Goal: Task Accomplishment & Management: Complete application form

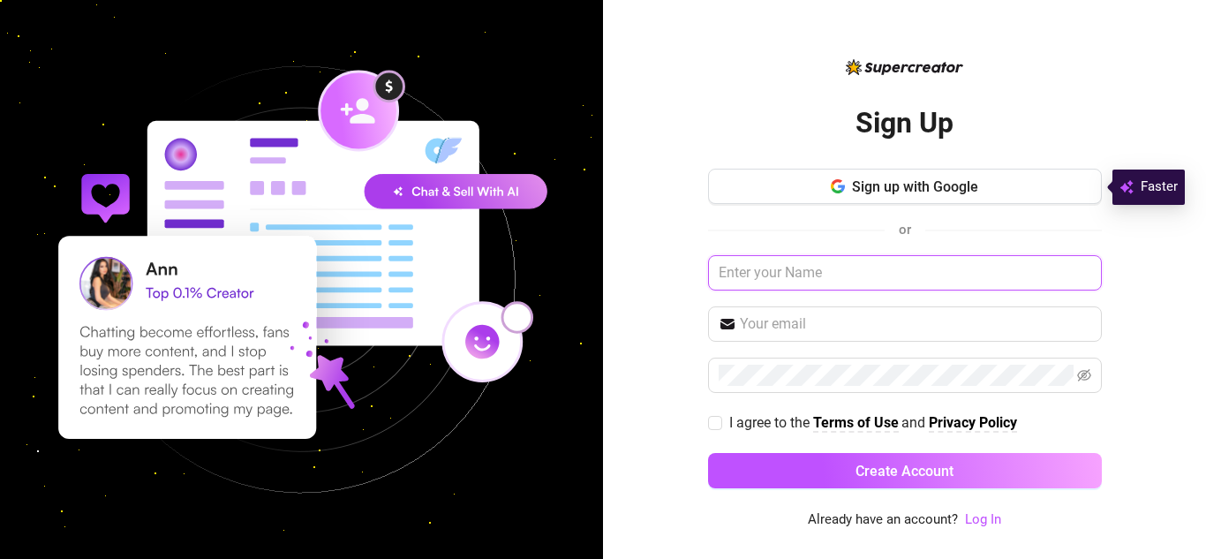
click at [801, 280] on input "text" at bounding box center [905, 272] width 394 height 35
click at [869, 192] on span "Sign up with Google" at bounding box center [915, 186] width 126 height 17
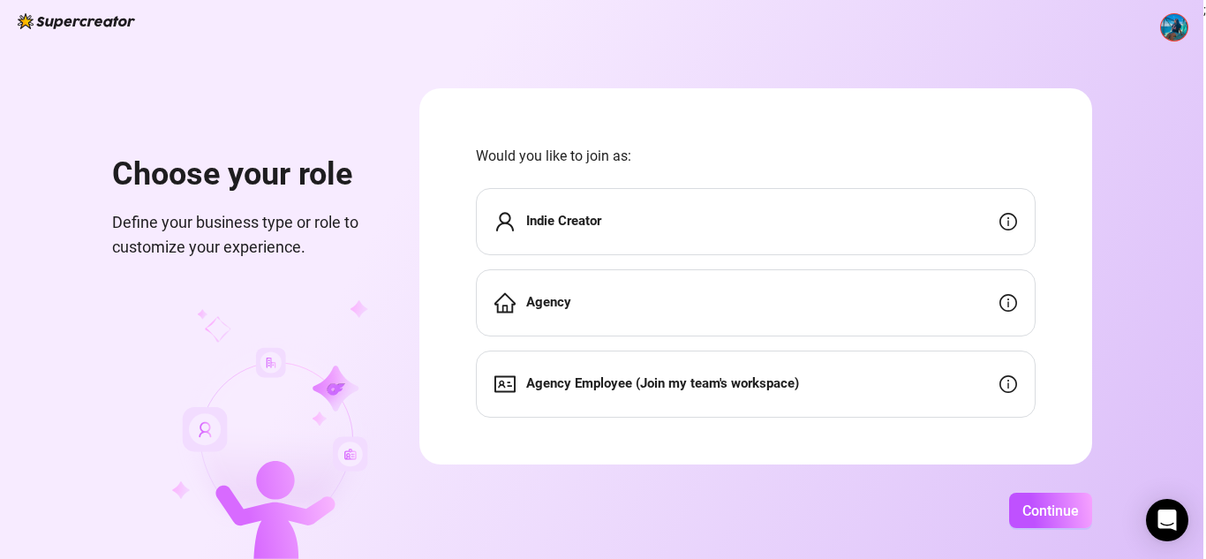
click at [642, 391] on strong "Agency Employee (Join my team's workspace)" at bounding box center [662, 383] width 273 height 16
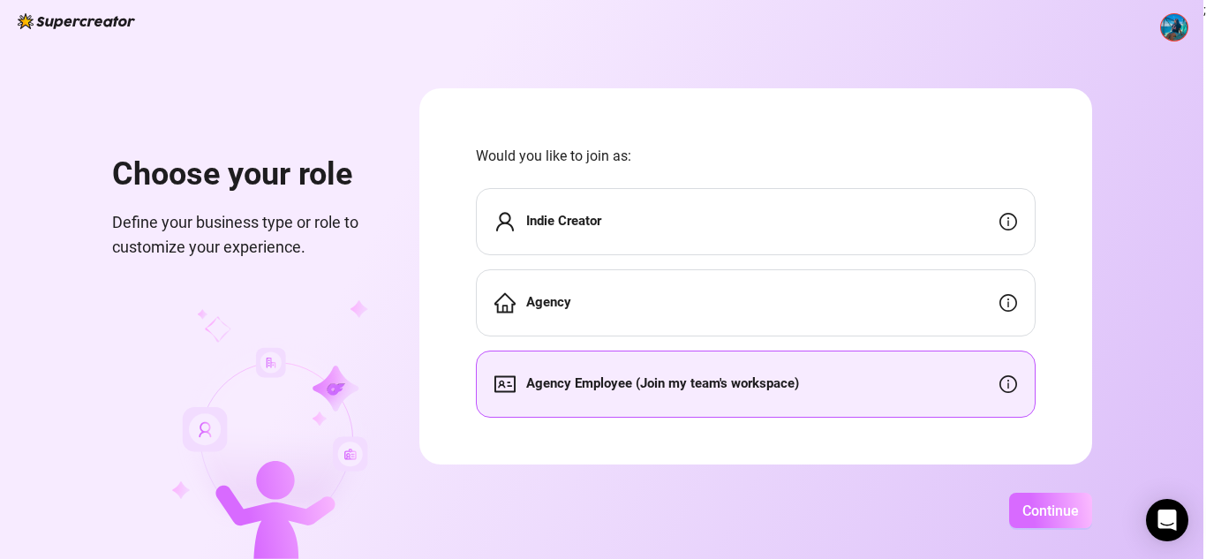
click at [1061, 500] on button "Continue" at bounding box center [1050, 510] width 83 height 35
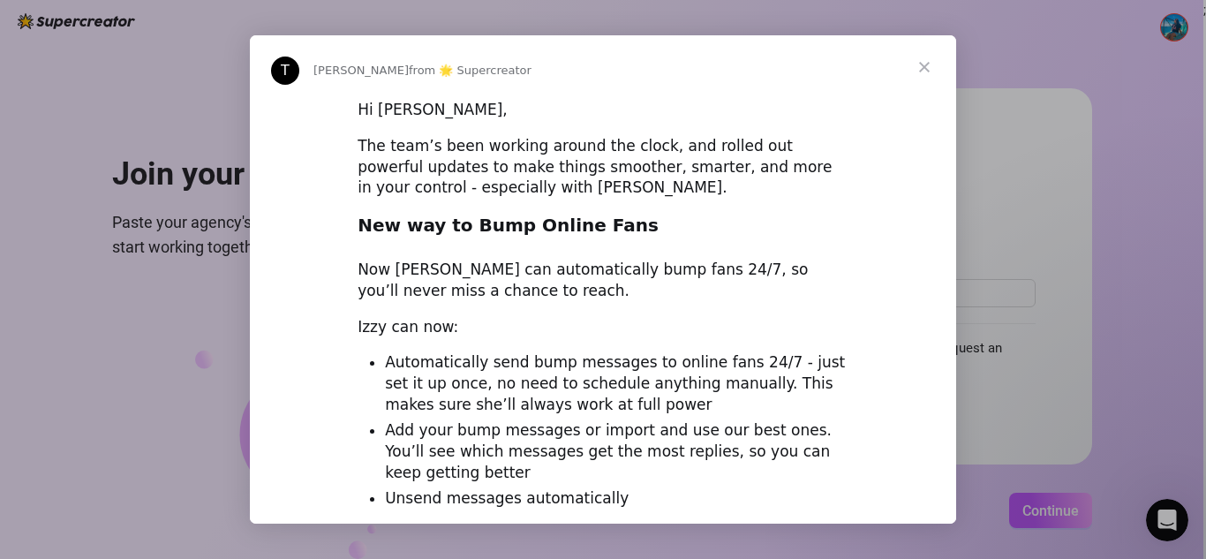
click at [923, 71] on span "Close" at bounding box center [924, 67] width 64 height 64
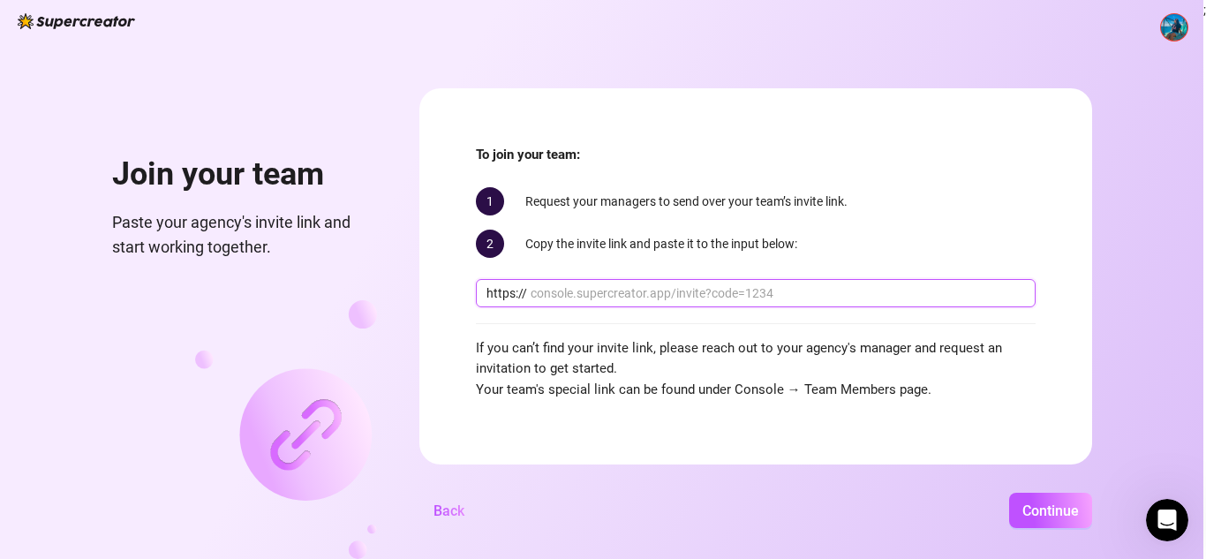
click at [762, 292] on input "text" at bounding box center [777, 292] width 494 height 19
paste input "SC Invite link: https://console.supercreator.app/invite?code=23XVoGdgeDa4S1Z1GI…"
click at [615, 291] on input "SC Invite link: https://console.supercreator.app/invite?code=23XVoGdgeDa4S1Z1GI…" at bounding box center [777, 292] width 494 height 19
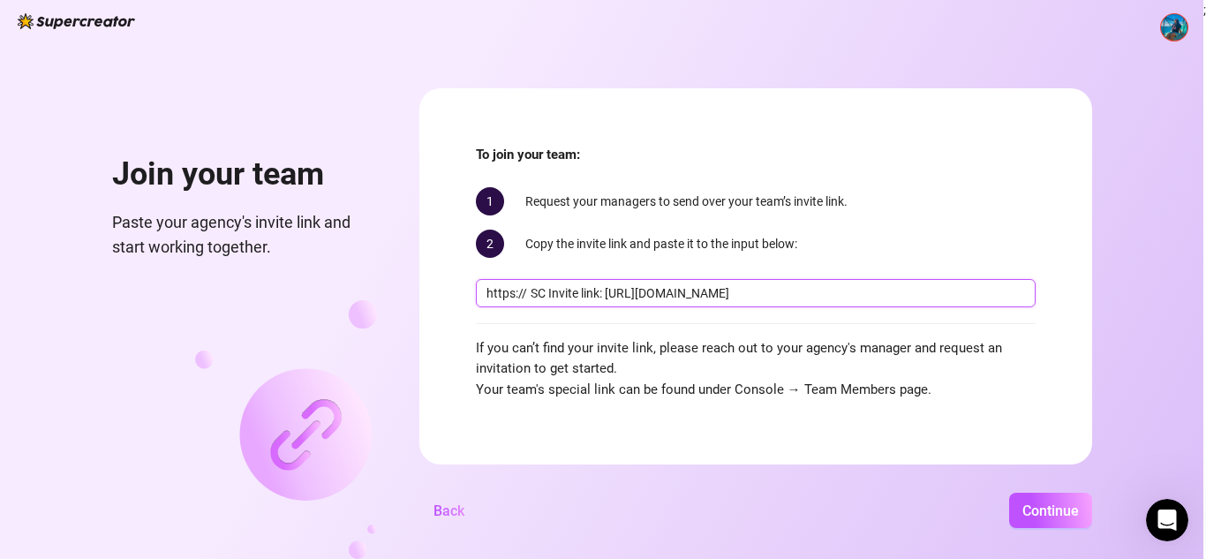
drag, startPoint x: 644, startPoint y: 292, endPoint x: 535, endPoint y: 283, distance: 109.8
click at [535, 283] on input "SC Invite link: https://console.supercreator.app/invite?code=23XVoGdgeDa4S1Z1GI…" at bounding box center [777, 292] width 494 height 19
click at [527, 301] on span "https:// Invite link: https://console.supercreator.app/invite?code=23XVoGdgeDa4…" at bounding box center [756, 293] width 560 height 28
drag, startPoint x: 590, startPoint y: 293, endPoint x: 526, endPoint y: 293, distance: 63.6
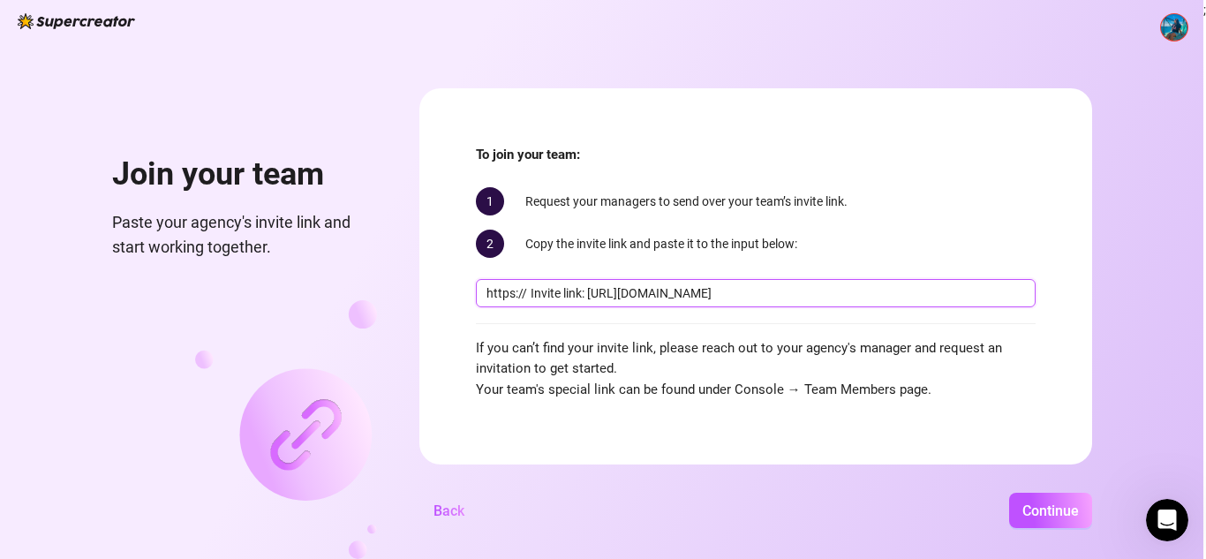
click at [526, 293] on span "https:// Invite link: https://console.supercreator.app/invite?code=23XVoGdgeDa4…" at bounding box center [756, 293] width 560 height 28
type input "console.supercreator.app/invite?code=23XVoGdgeDa4S1Z1GIHdz2cZwgu2&workspace=Cre…"
click at [1032, 515] on span "Continue" at bounding box center [1050, 510] width 56 height 17
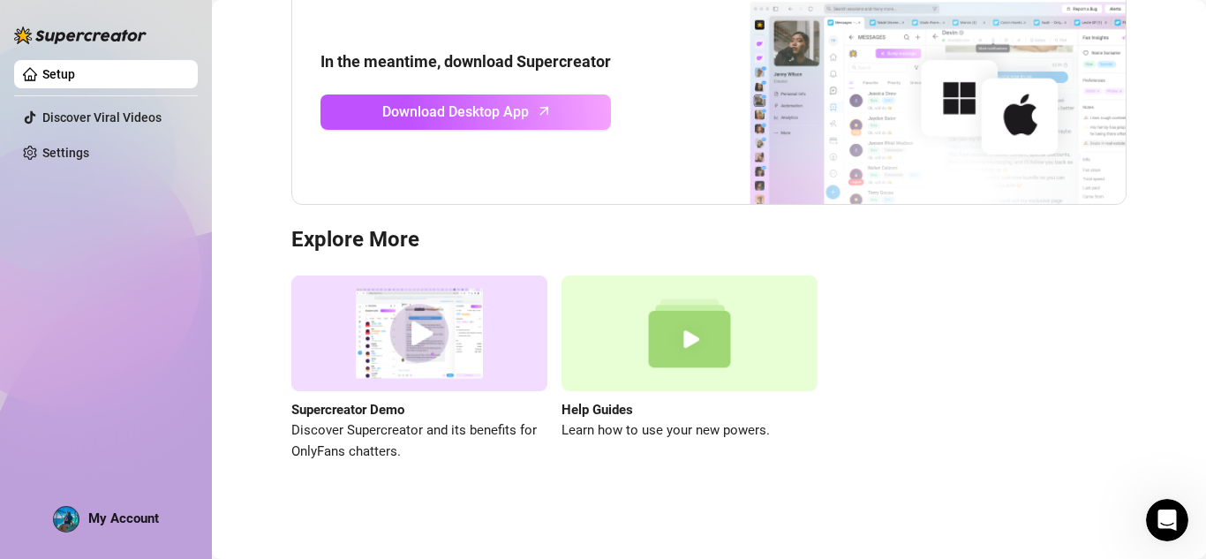
scroll to position [207, 0]
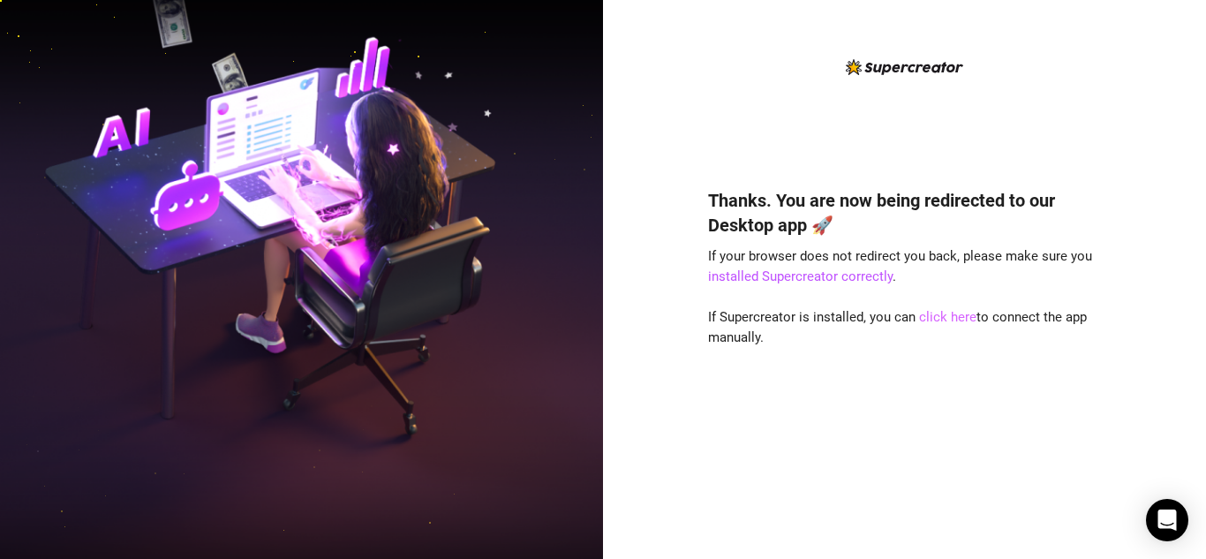
click at [945, 312] on link "click here" at bounding box center [947, 317] width 57 height 16
click at [944, 320] on link "click here" at bounding box center [947, 317] width 57 height 16
click at [935, 318] on link "click here" at bounding box center [947, 317] width 57 height 16
click at [939, 315] on link "click here" at bounding box center [947, 317] width 57 height 16
click at [824, 353] on div "Thanks. You are now being redirected to our Desktop app 🚀 If your browser does …" at bounding box center [905, 347] width 394 height 366
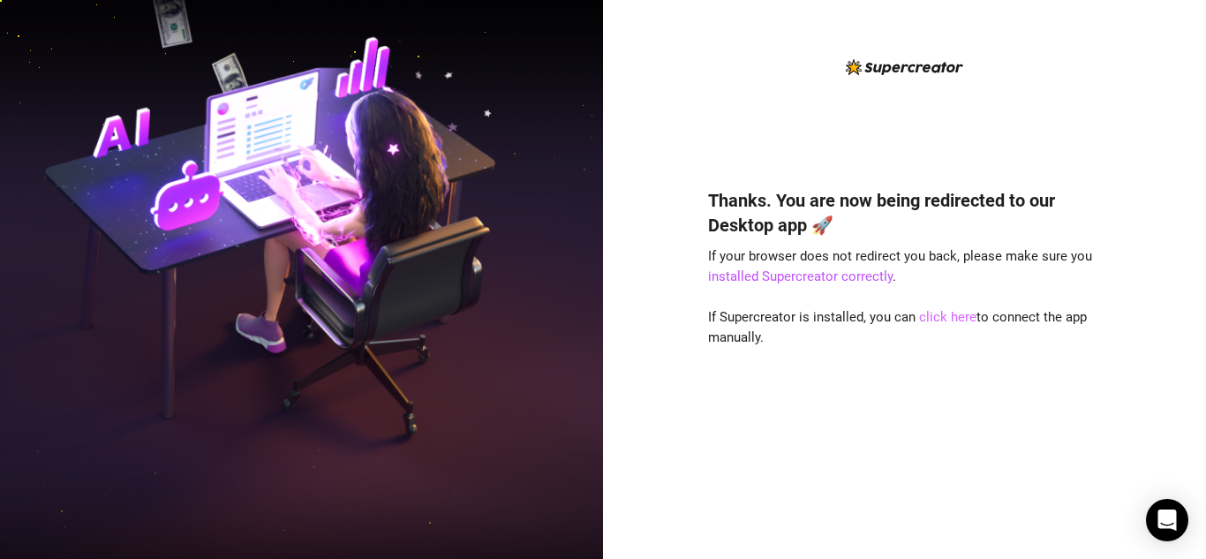
click at [930, 312] on link "click here" at bounding box center [947, 317] width 57 height 16
click at [842, 321] on span "If Supercreator is installed, you can click here to connect the app manually." at bounding box center [897, 327] width 379 height 37
click at [927, 319] on link "click here" at bounding box center [947, 317] width 57 height 16
click at [931, 319] on link "click here" at bounding box center [947, 317] width 57 height 16
click at [944, 320] on link "click here" at bounding box center [947, 317] width 57 height 16
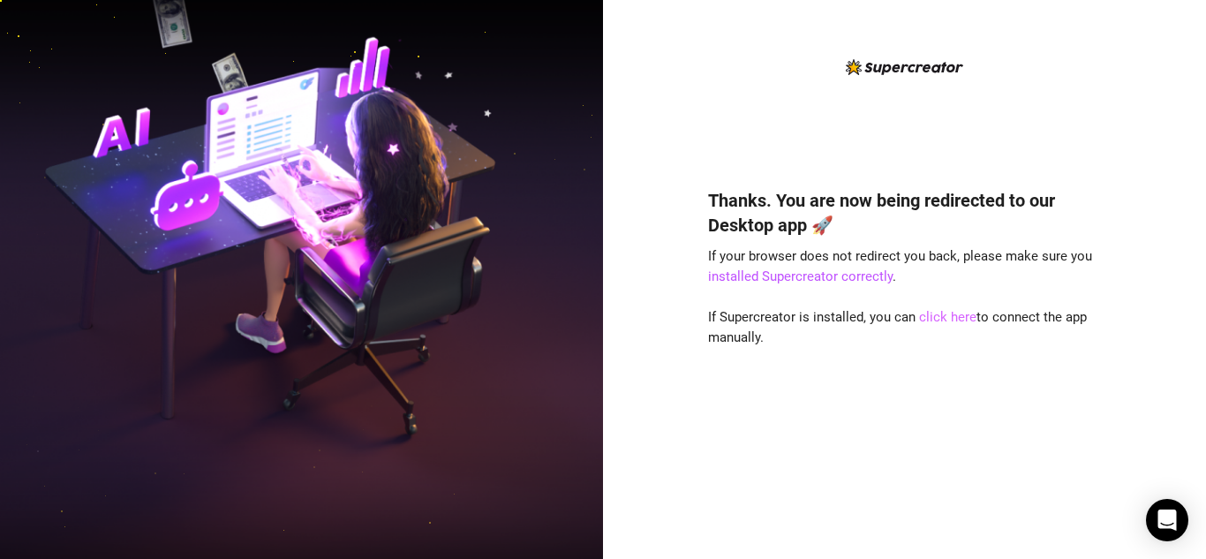
click at [944, 320] on link "click here" at bounding box center [947, 317] width 57 height 16
click at [930, 320] on link "click here" at bounding box center [947, 317] width 57 height 16
click at [932, 318] on link "click here" at bounding box center [947, 317] width 57 height 16
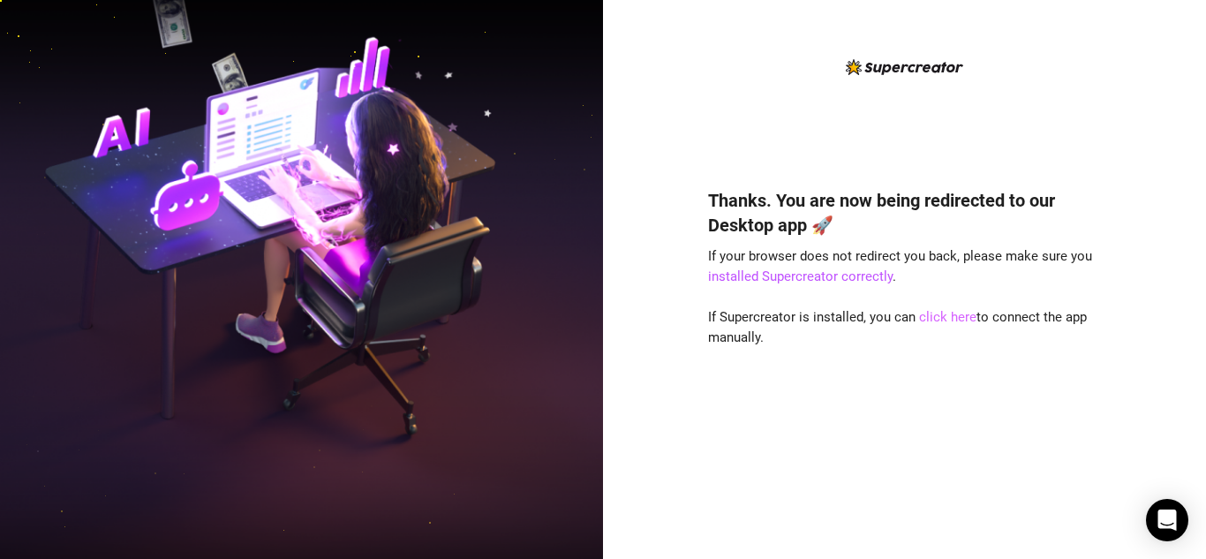
click at [932, 318] on link "click here" at bounding box center [947, 317] width 57 height 16
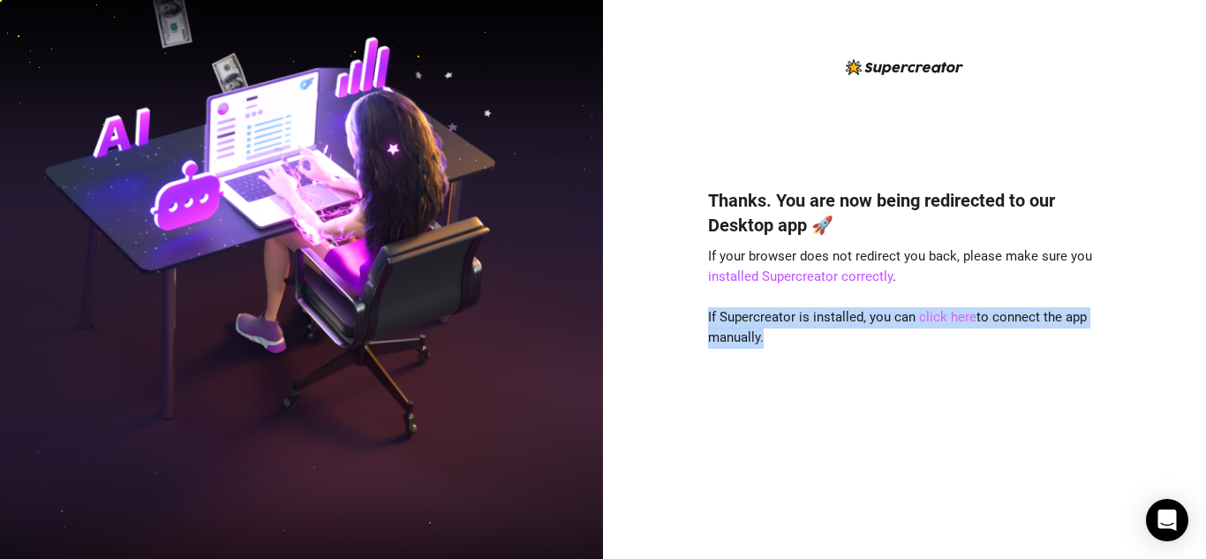
click at [932, 318] on link "click here" at bounding box center [947, 317] width 57 height 16
click at [917, 447] on div "Thanks. You are now being redirected to our Desktop app 🚀 If your browser does …" at bounding box center [905, 347] width 394 height 366
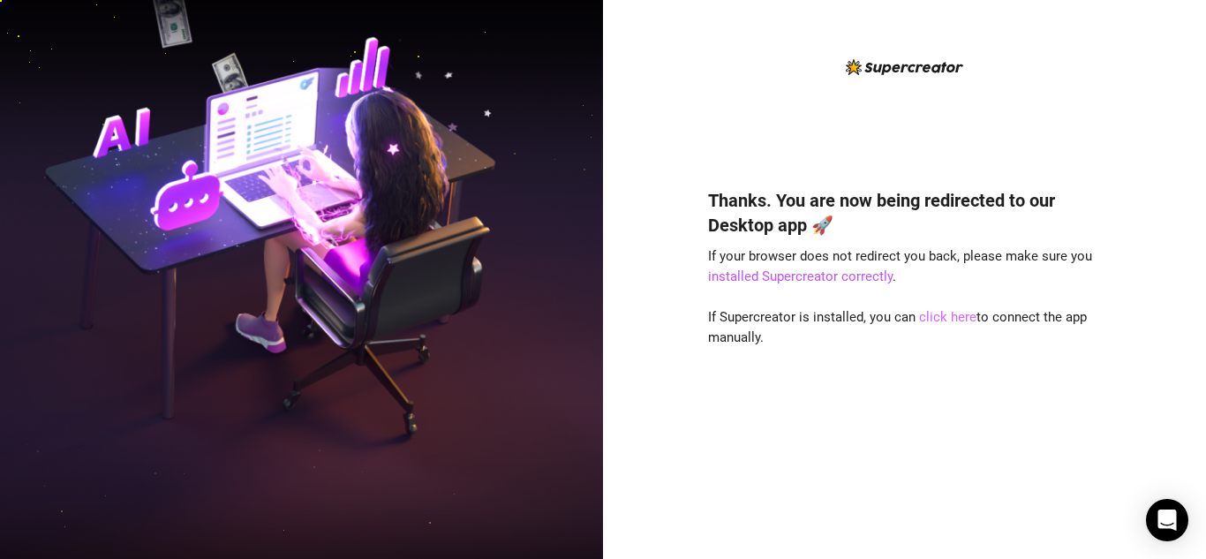
click at [936, 318] on link "click here" at bounding box center [947, 317] width 57 height 16
click at [936, 319] on link "click here" at bounding box center [947, 317] width 57 height 16
click at [929, 318] on link "click here" at bounding box center [947, 317] width 57 height 16
click at [939, 317] on link "click here" at bounding box center [947, 317] width 57 height 16
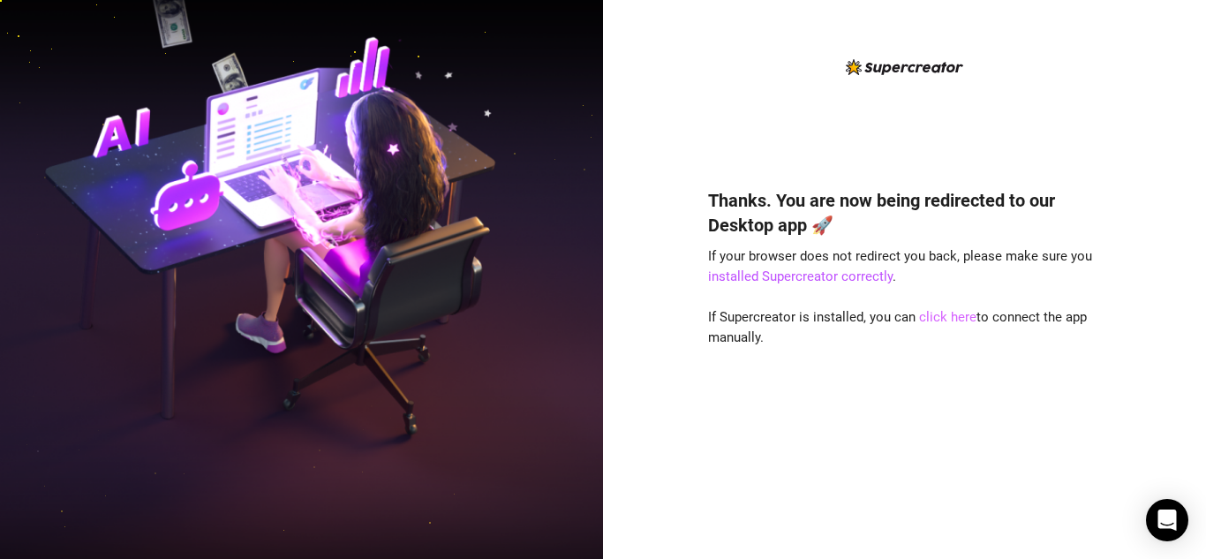
click at [939, 317] on link "click here" at bounding box center [947, 317] width 57 height 16
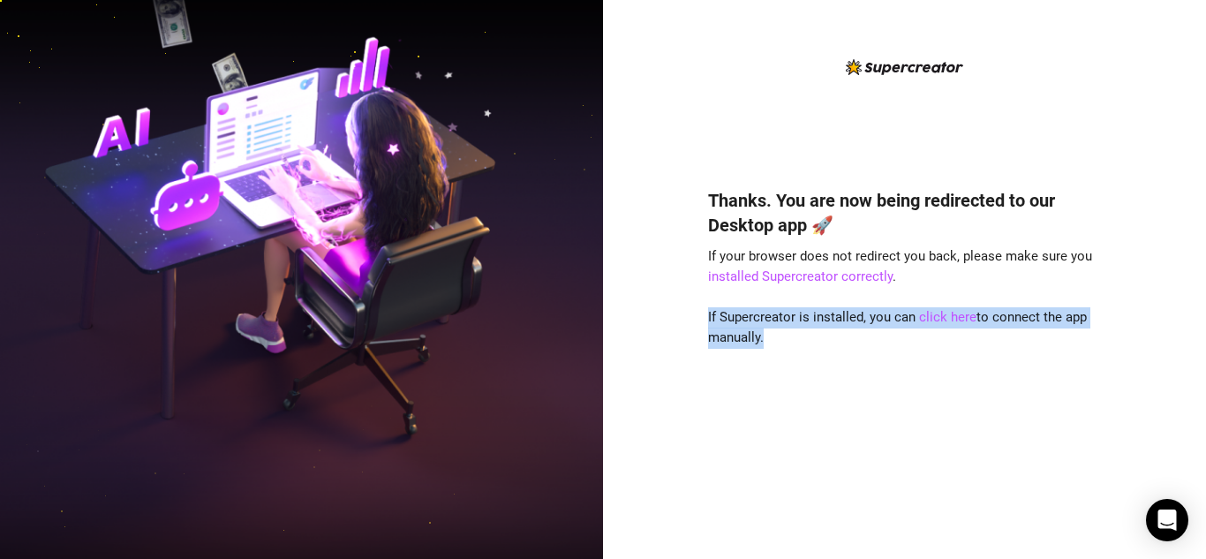
click at [939, 363] on div "Thanks. You are now being redirected to our Desktop app 🚀 If your browser does …" at bounding box center [905, 347] width 394 height 366
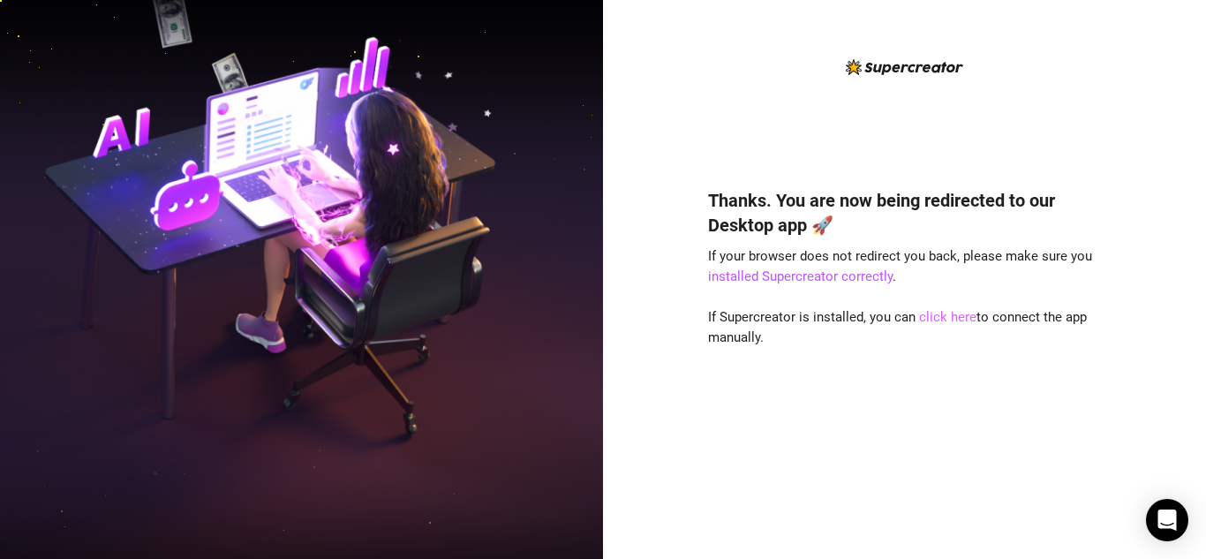
click at [927, 312] on link "click here" at bounding box center [947, 317] width 57 height 16
click at [816, 275] on link "installed Supercreator correctly" at bounding box center [800, 276] width 184 height 16
click at [947, 319] on link "click here" at bounding box center [947, 317] width 57 height 16
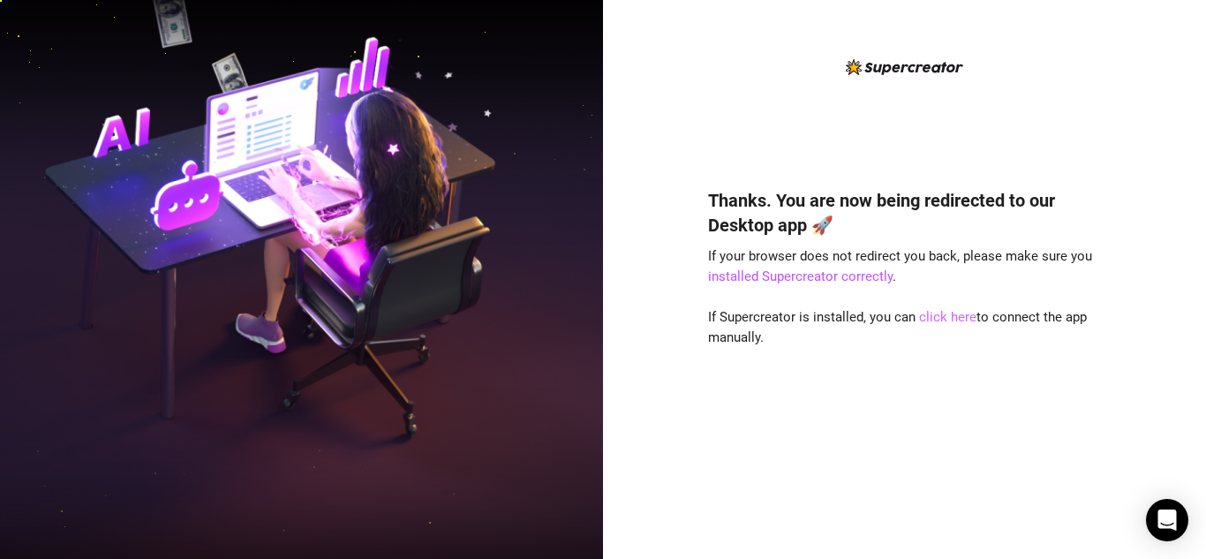
click at [947, 319] on link "click here" at bounding box center [947, 317] width 57 height 16
click at [935, 317] on link "click here" at bounding box center [947, 317] width 57 height 16
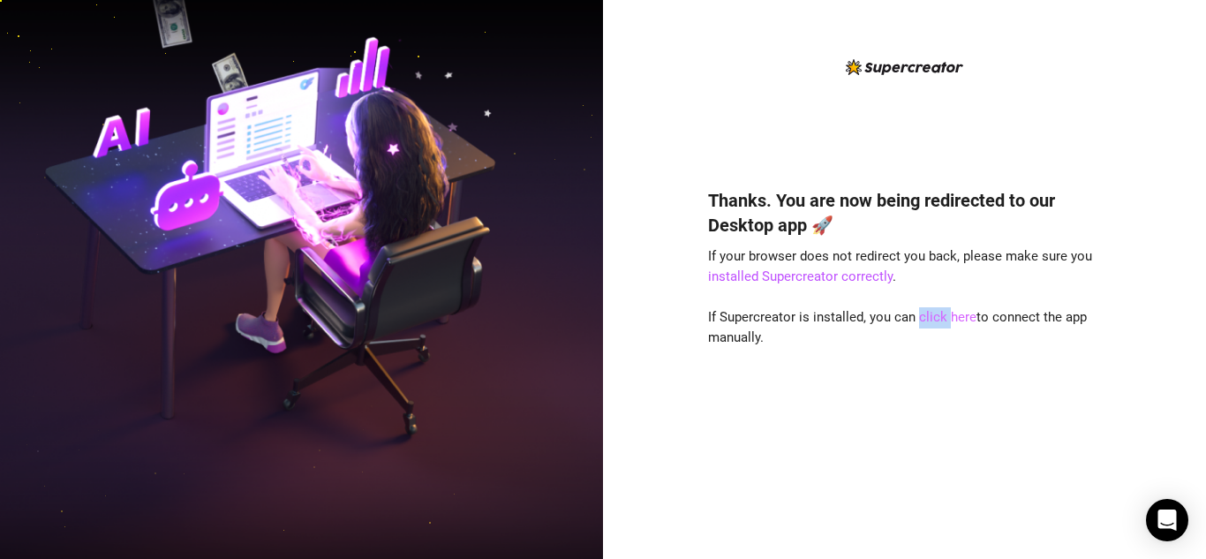
click at [935, 317] on link "click here" at bounding box center [947, 317] width 57 height 16
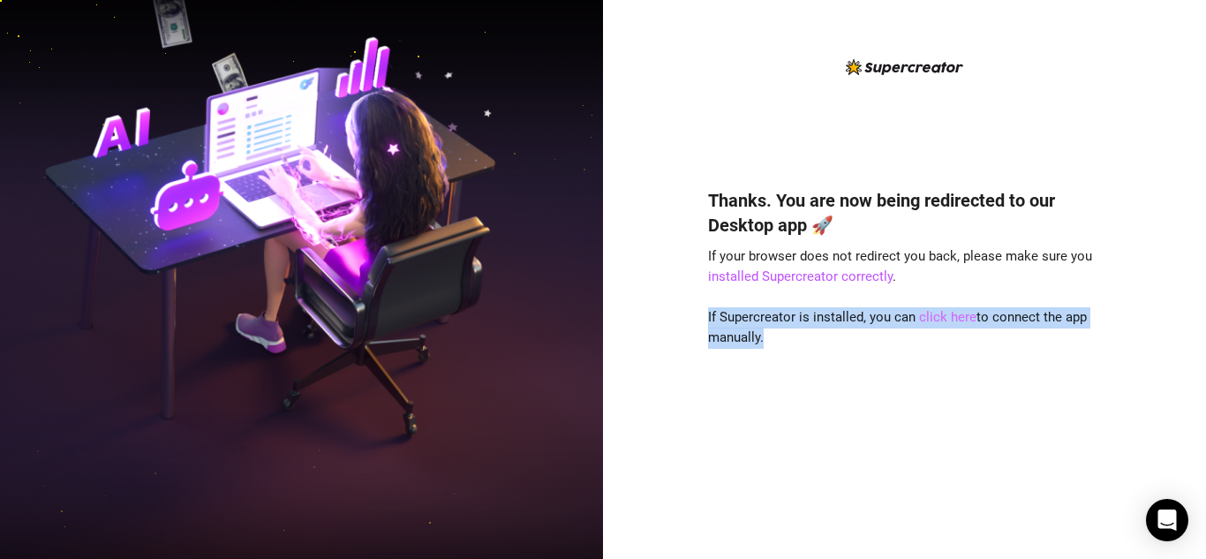
click at [935, 317] on link "click here" at bounding box center [947, 317] width 57 height 16
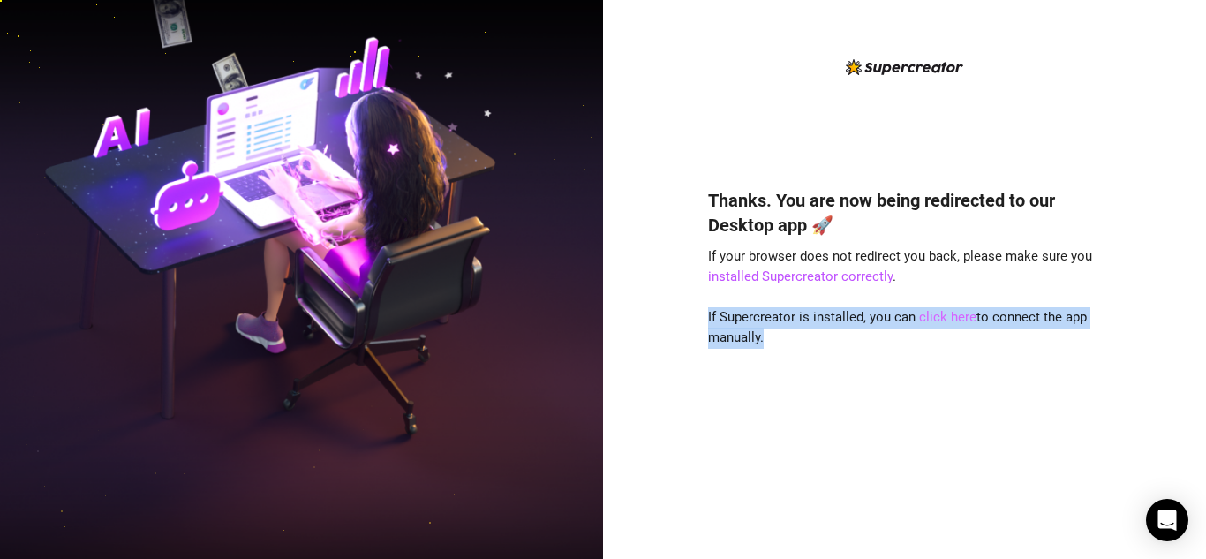
click at [935, 317] on link "click here" at bounding box center [947, 317] width 57 height 16
click at [932, 443] on div "Thanks. You are now being redirected to our Desktop app 🚀 If your browser does …" at bounding box center [905, 347] width 394 height 366
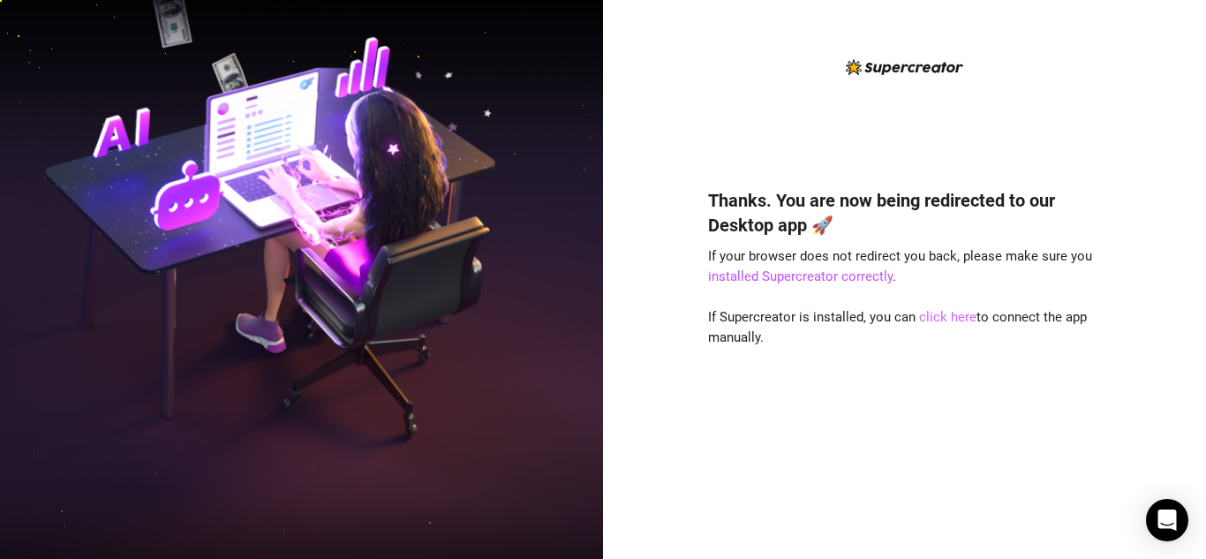
click at [932, 322] on link "click here" at bounding box center [947, 317] width 57 height 16
click at [948, 322] on link "click here" at bounding box center [947, 317] width 57 height 16
click at [303, 372] on img at bounding box center [301, 279] width 603 height 756
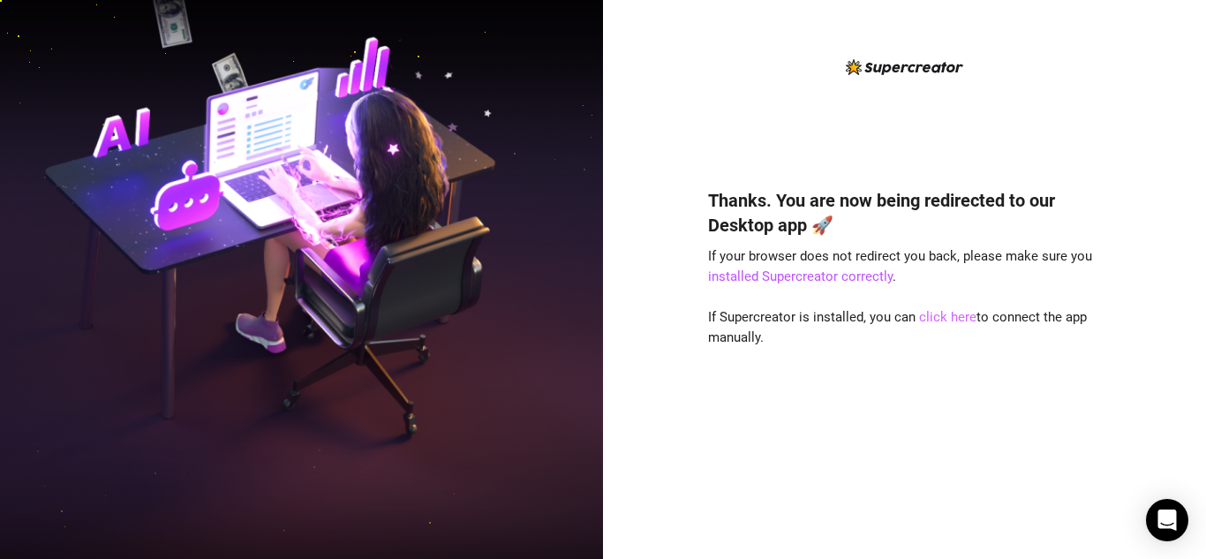
click at [944, 318] on link "click here" at bounding box center [947, 317] width 57 height 16
click at [923, 316] on link "click here" at bounding box center [947, 317] width 57 height 16
drag, startPoint x: 923, startPoint y: 316, endPoint x: 922, endPoint y: 267, distance: 48.6
click at [922, 267] on div "Thanks. You are now being redirected to our Desktop app 🚀 If your browser does …" at bounding box center [905, 347] width 394 height 366
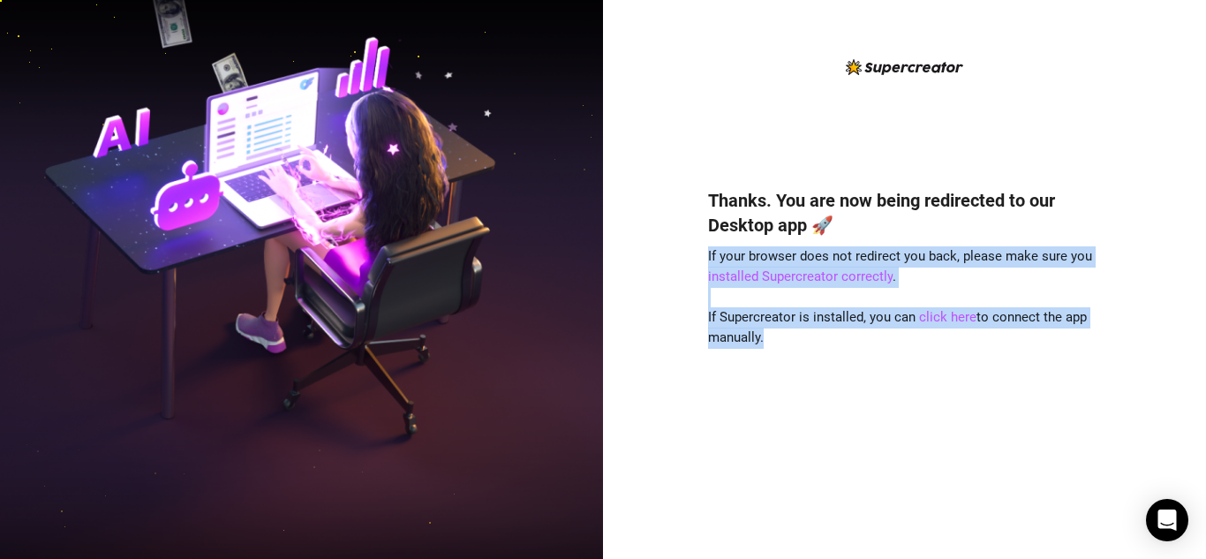
click at [921, 369] on div "Thanks. You are now being redirected to our Desktop app 🚀 If your browser does …" at bounding box center [905, 347] width 394 height 366
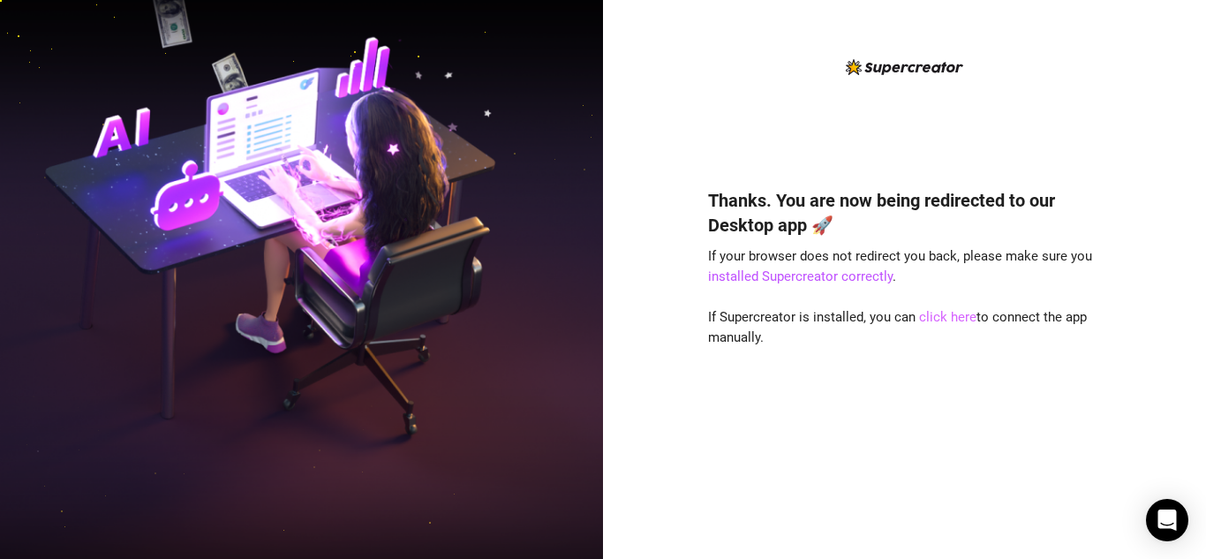
click at [932, 320] on link "click here" at bounding box center [947, 317] width 57 height 16
click at [633, 368] on div "Thanks. You are now being redirected to our Desktop app 🚀 If your browser does …" at bounding box center [904, 279] width 603 height 559
click at [942, 315] on link "click here" at bounding box center [947, 317] width 57 height 16
click at [938, 304] on div "Thanks. You are now being redirected to our Desktop app 🚀 If your browser does …" at bounding box center [905, 347] width 394 height 366
click at [936, 313] on link "click here" at bounding box center [947, 317] width 57 height 16
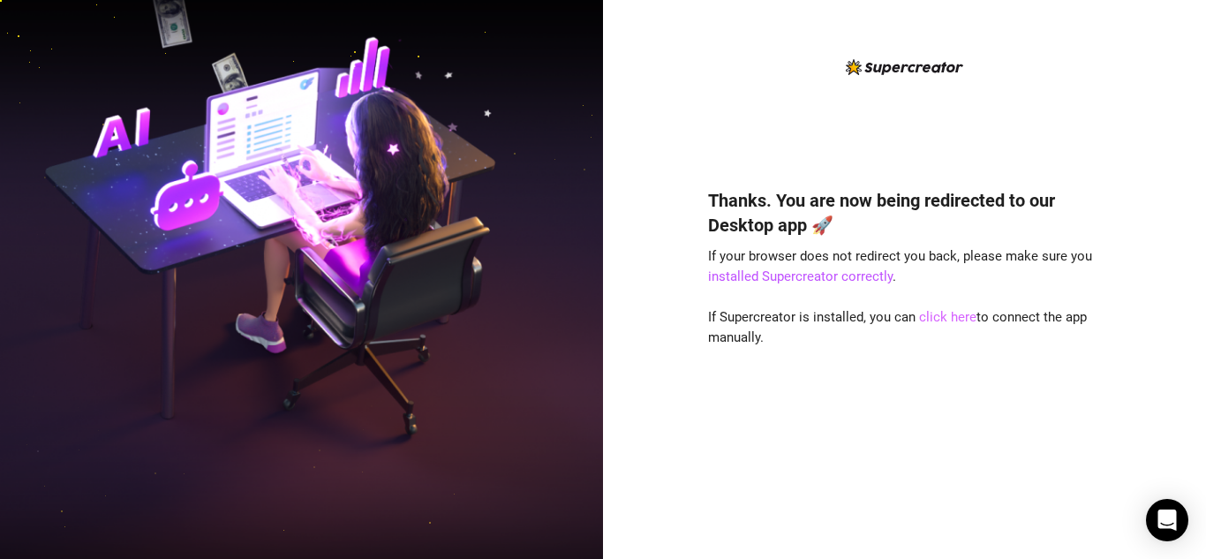
click at [936, 313] on link "click here" at bounding box center [947, 317] width 57 height 16
click at [951, 320] on link "click here" at bounding box center [947, 317] width 57 height 16
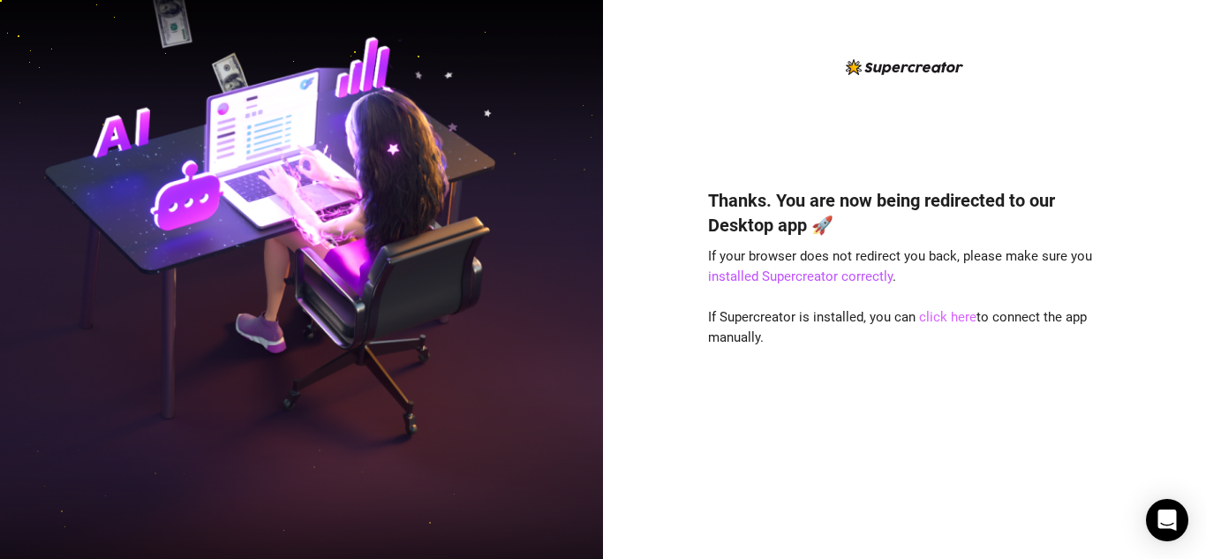
click at [933, 320] on link "click here" at bounding box center [947, 317] width 57 height 16
click at [931, 314] on link "click here" at bounding box center [947, 317] width 57 height 16
click at [928, 323] on link "click here" at bounding box center [947, 317] width 57 height 16
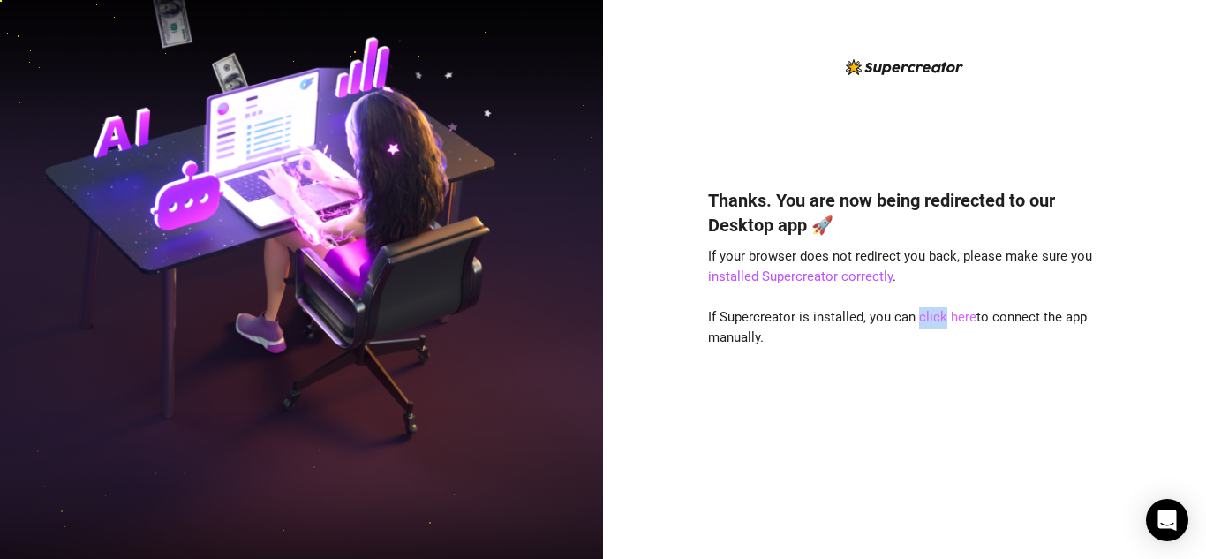
click at [931, 320] on link "click here" at bounding box center [947, 317] width 57 height 16
click at [938, 318] on link "click here" at bounding box center [947, 317] width 57 height 16
click at [946, 315] on link "click here" at bounding box center [947, 317] width 57 height 16
drag, startPoint x: 1078, startPoint y: 5, endPoint x: 644, endPoint y: 264, distance: 504.7
click at [644, 264] on div "Thanks. You are now being redirected to our Desktop app 🚀 If your browser does …" at bounding box center [904, 279] width 603 height 559
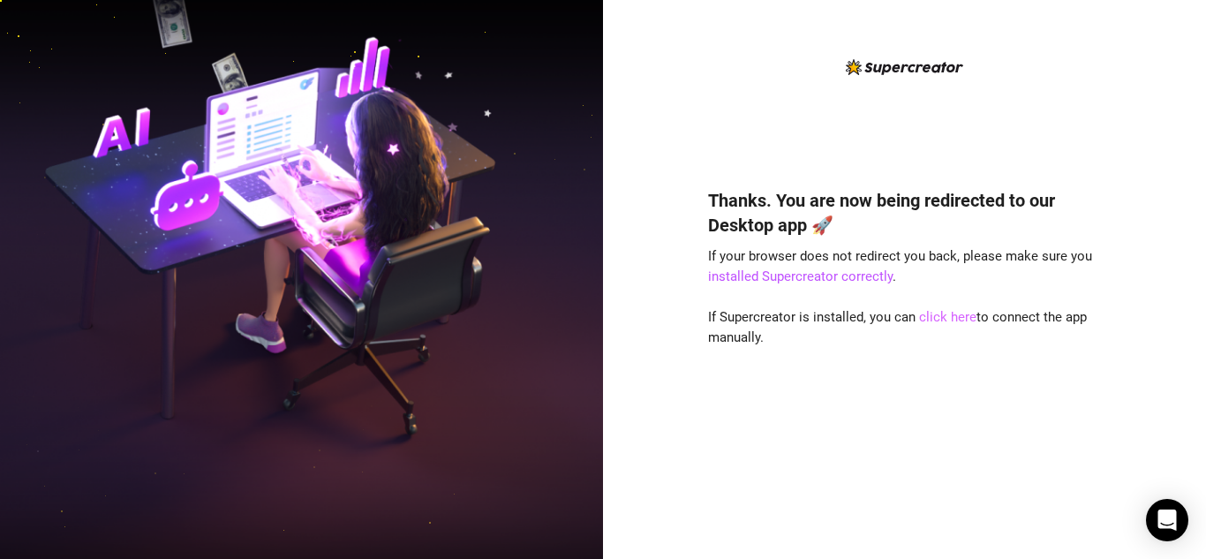
click at [942, 316] on link "click here" at bounding box center [947, 317] width 57 height 16
click at [921, 319] on link "click here" at bounding box center [947, 317] width 57 height 16
